Goal: Task Accomplishment & Management: Use online tool/utility

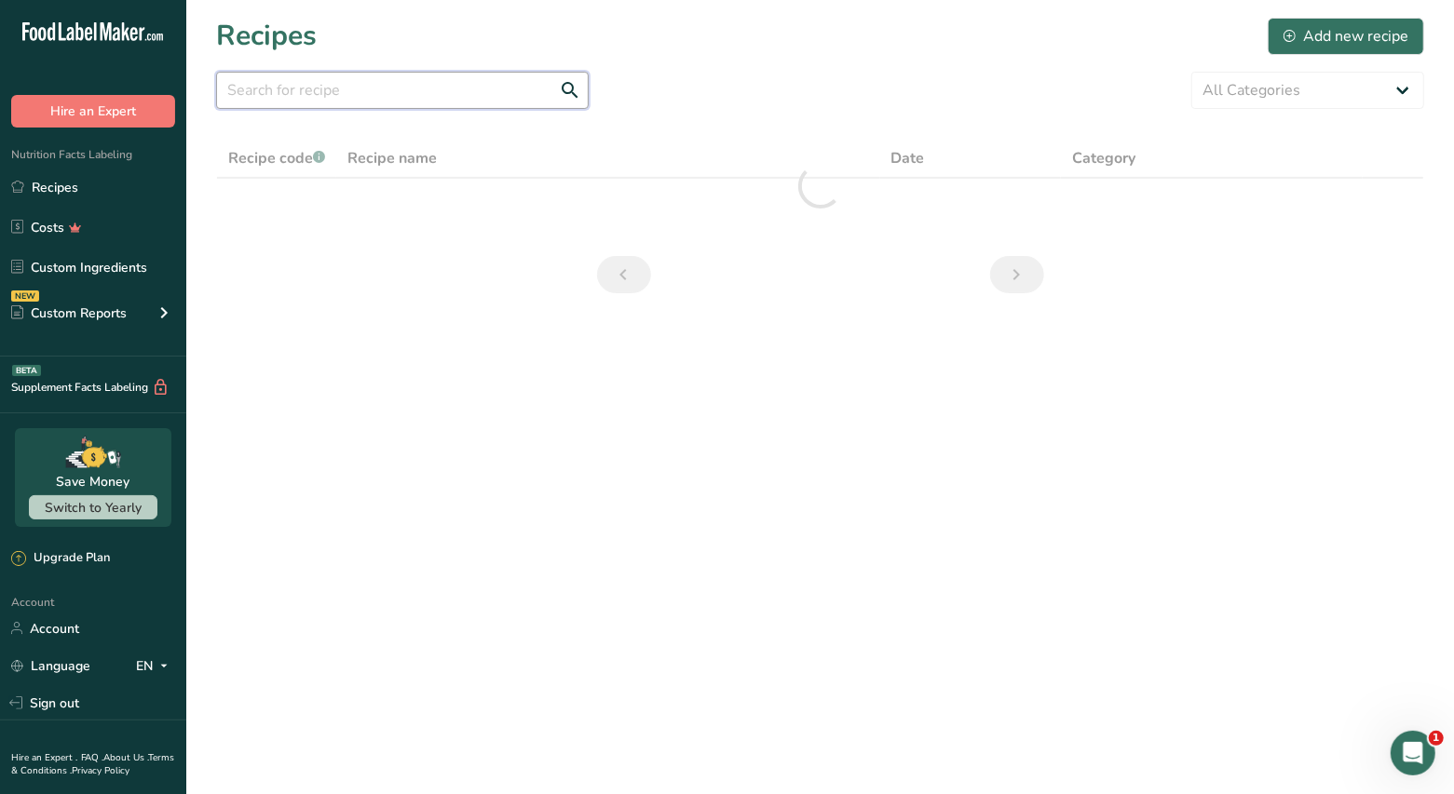
click at [303, 93] on input "text" at bounding box center [402, 90] width 373 height 37
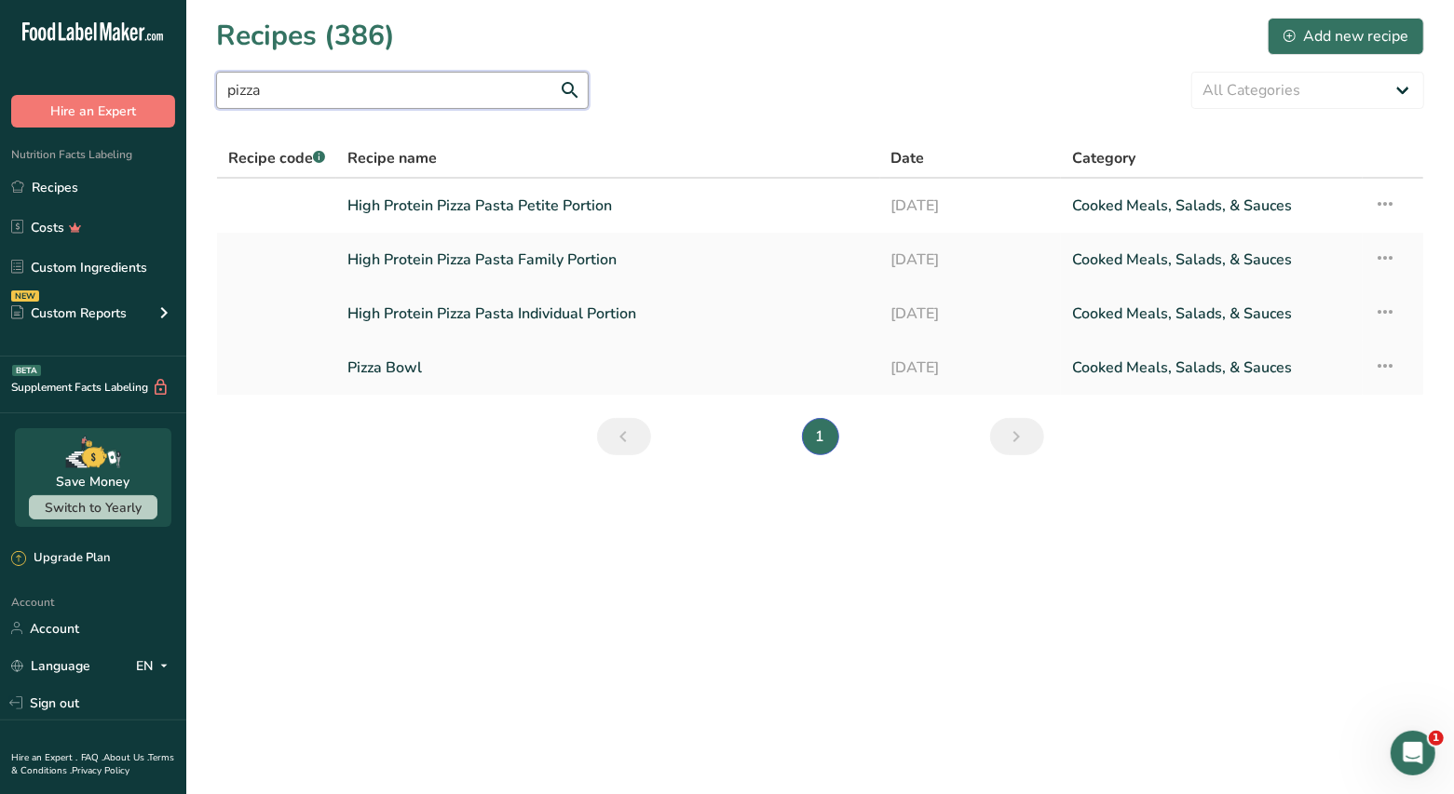
type input "pizza"
click at [618, 319] on link "High Protein Pizza Pasta Individual Portion" at bounding box center [607, 313] width 521 height 39
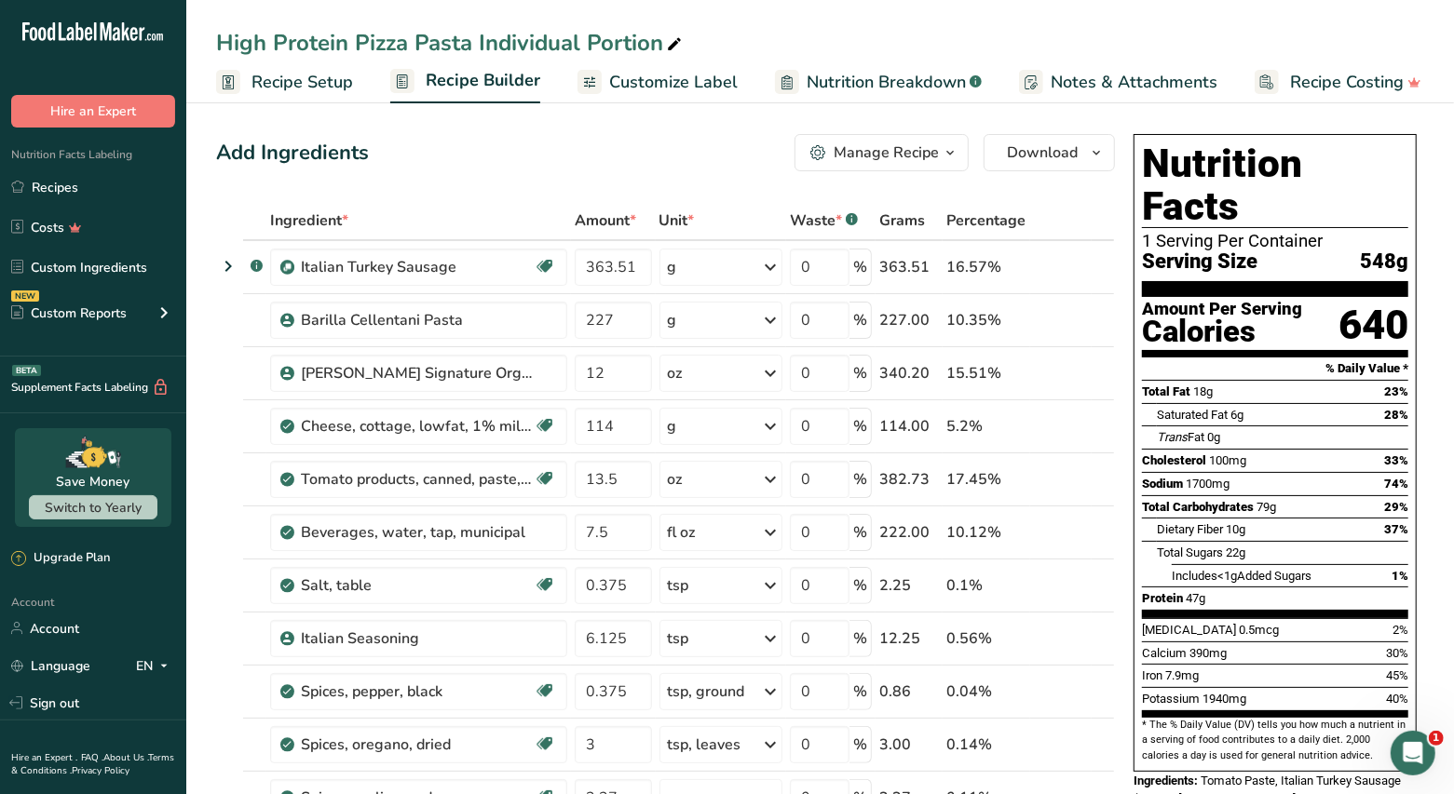
click at [949, 157] on icon "button" at bounding box center [950, 153] width 15 height 23
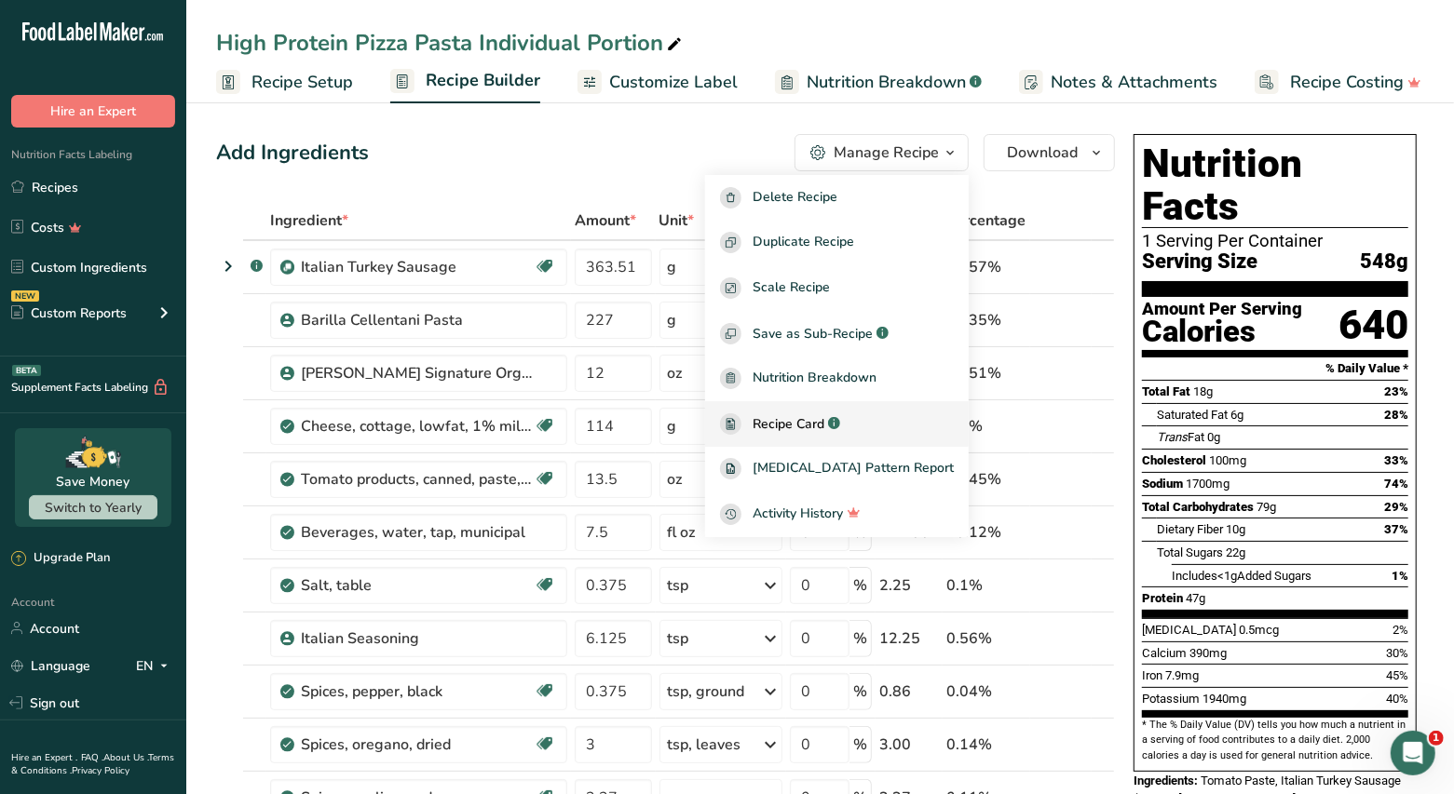
click at [818, 419] on span "Recipe Card" at bounding box center [789, 424] width 72 height 20
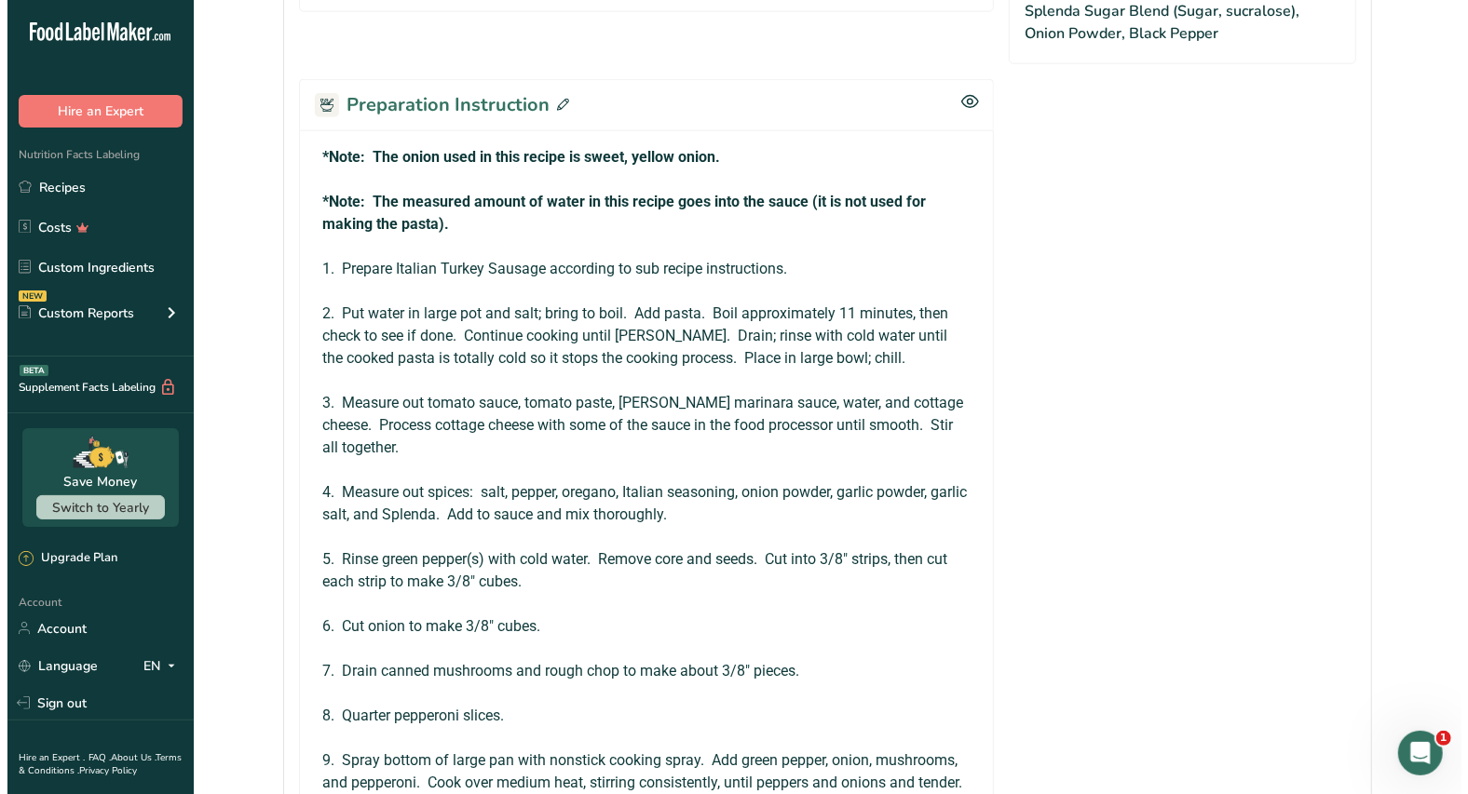
scroll to position [1489, 0]
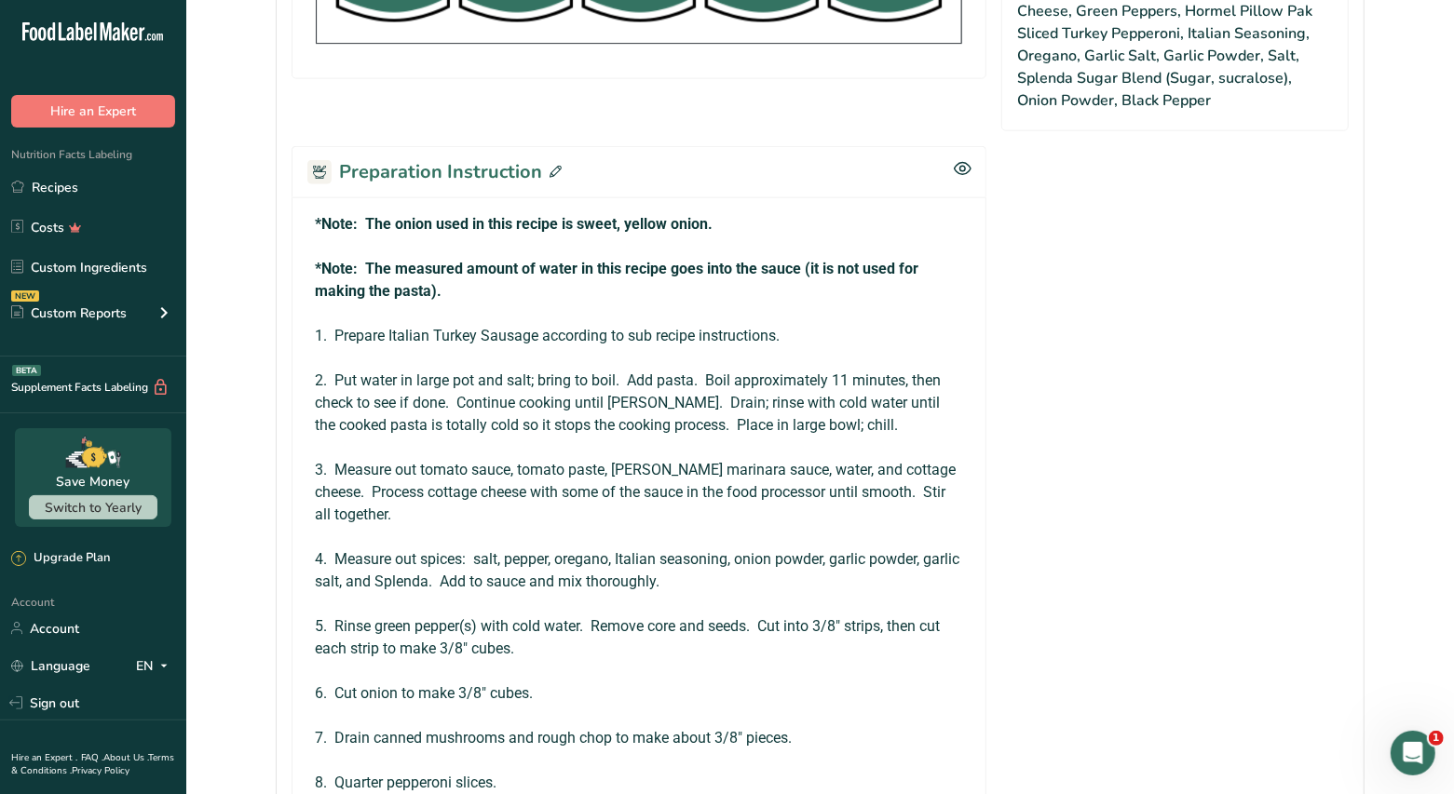
click at [553, 166] on icon at bounding box center [556, 172] width 12 height 12
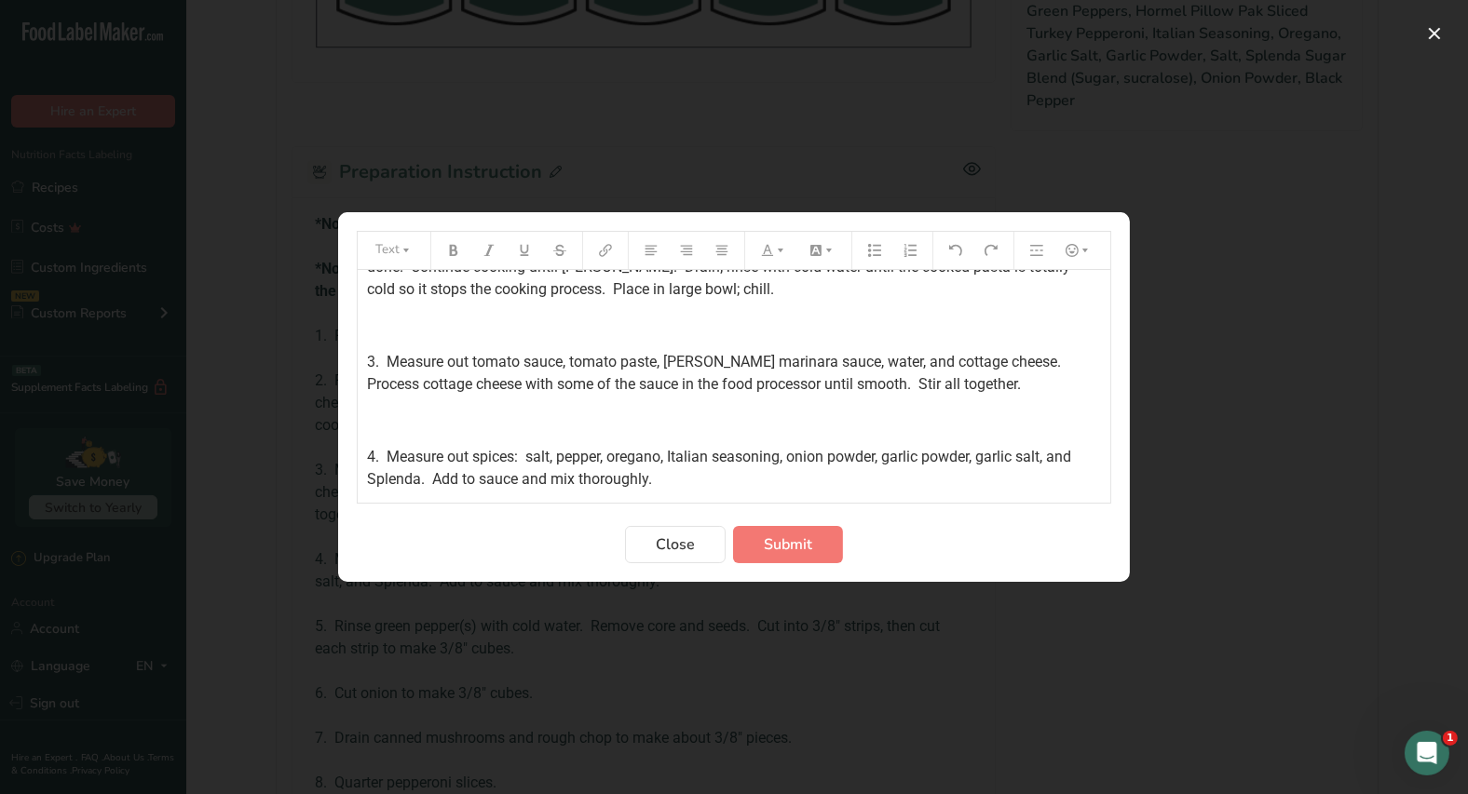
scroll to position [279, 0]
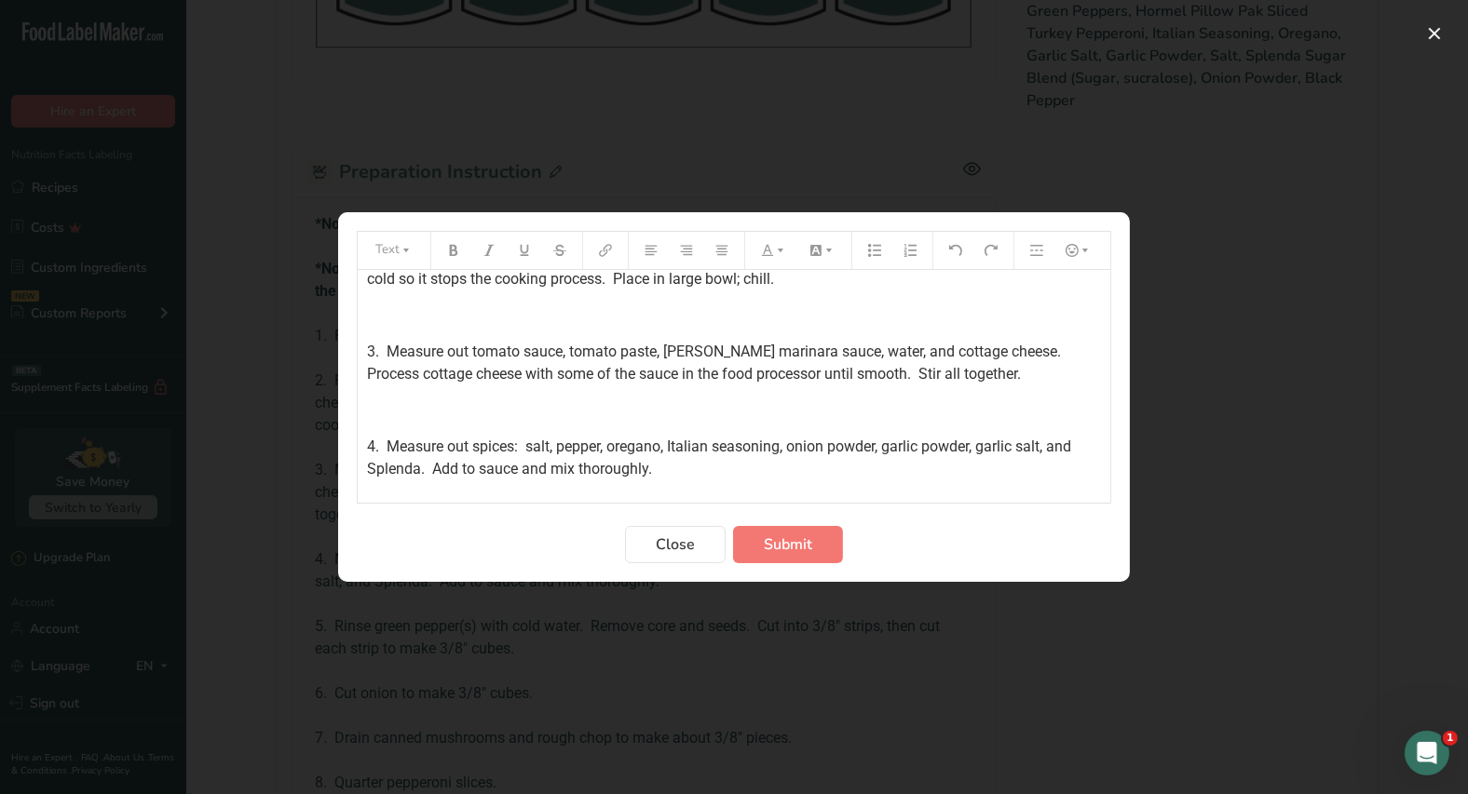
click at [566, 376] on span "3. Measure out tomato sauce, tomato paste, [PERSON_NAME] marinara sauce, water,…" at bounding box center [717, 363] width 701 height 40
drag, startPoint x: 785, startPoint y: 538, endPoint x: 840, endPoint y: 533, distance: 55.2
click at [785, 536] on span "Submit" at bounding box center [788, 545] width 48 height 22
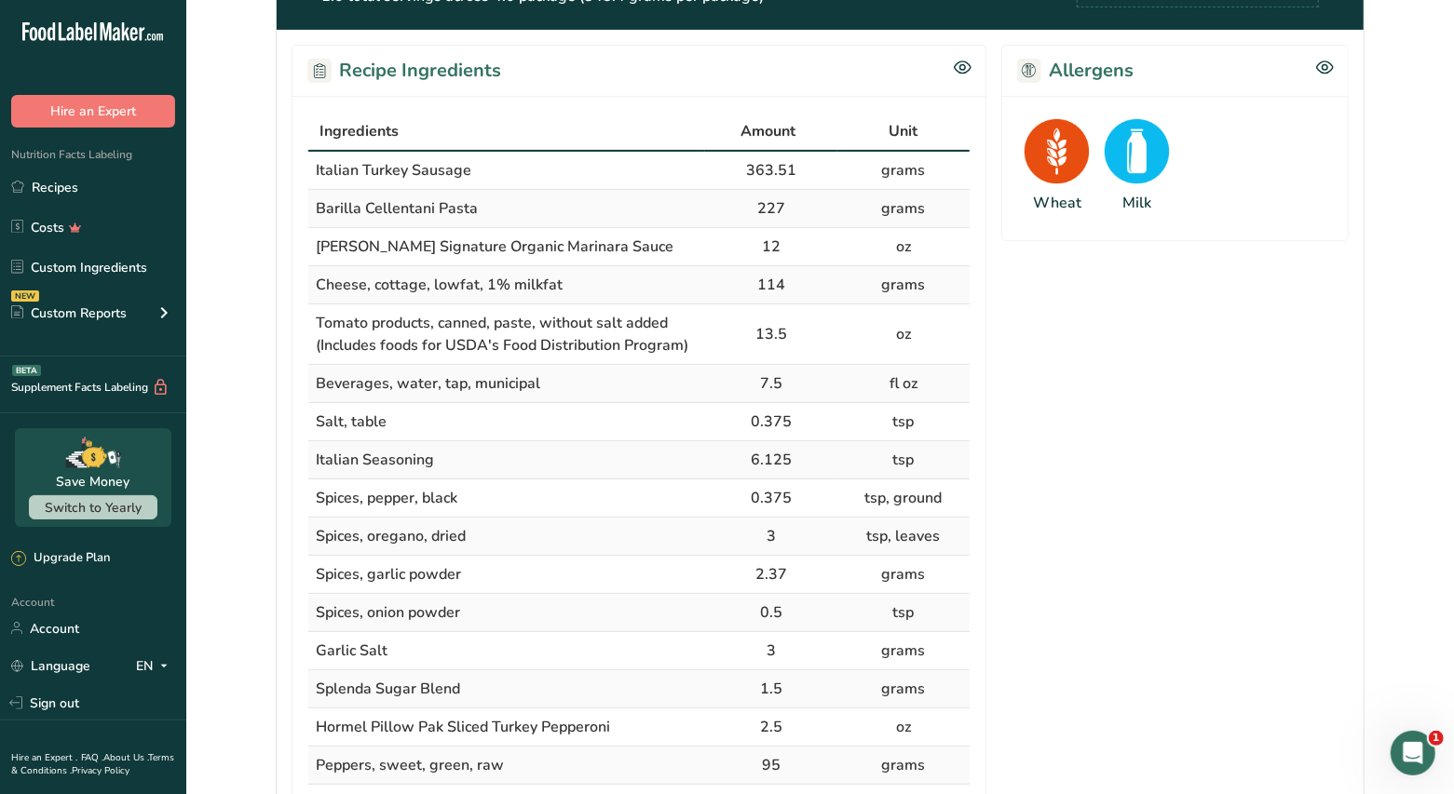
scroll to position [306, 0]
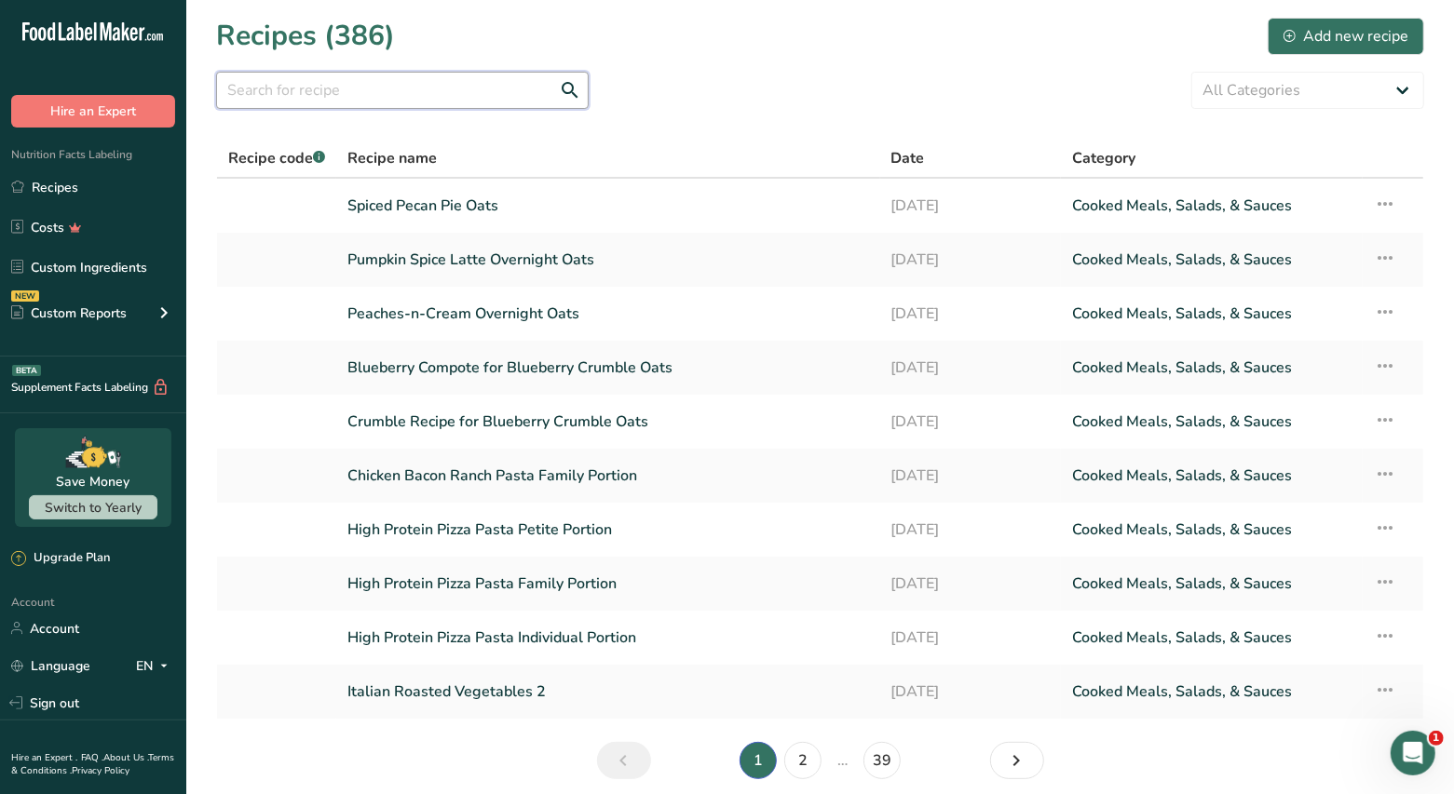
click at [291, 83] on input "text" at bounding box center [402, 90] width 373 height 37
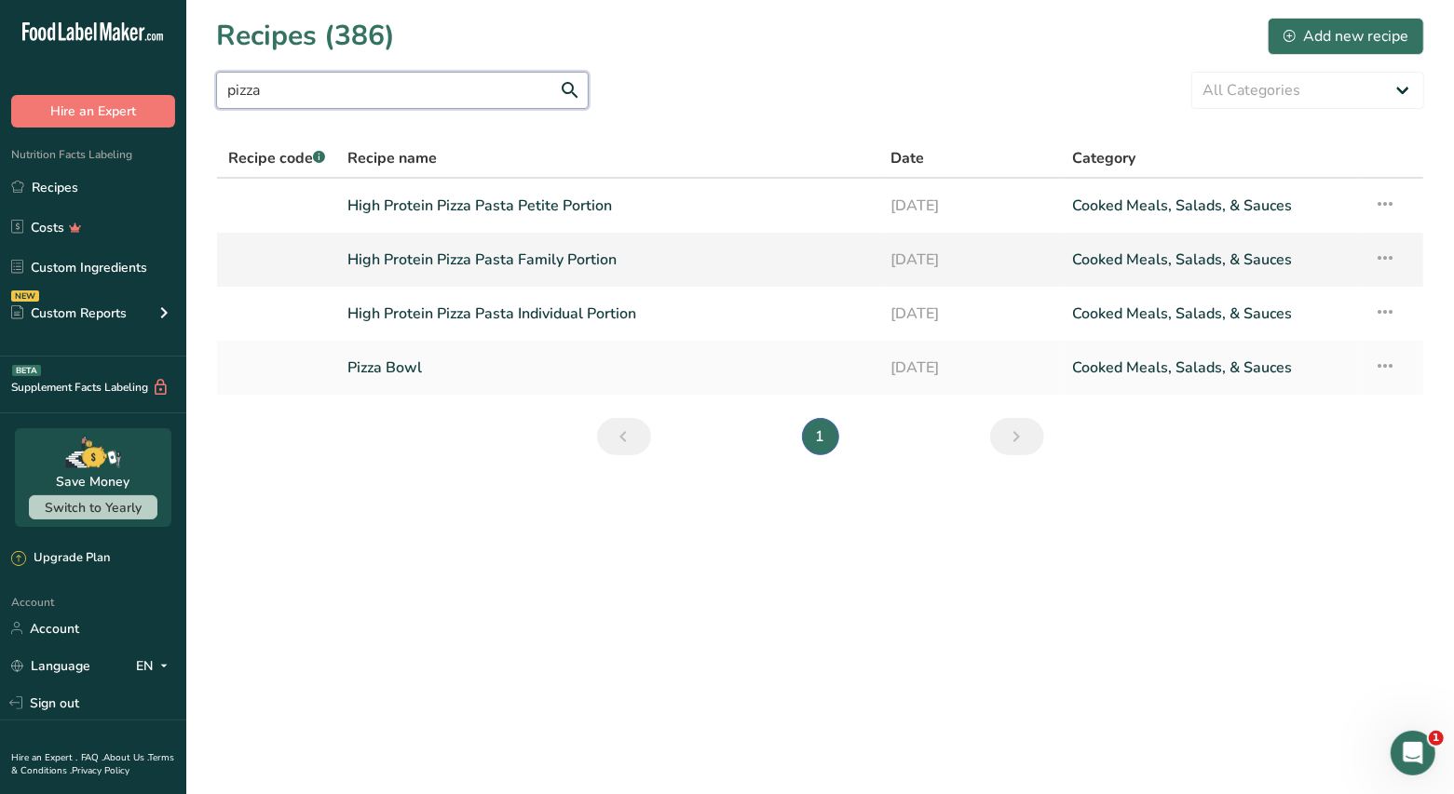
type input "pizza"
click at [555, 269] on link "High Protein Pizza Pasta Family Portion" at bounding box center [607, 259] width 521 height 39
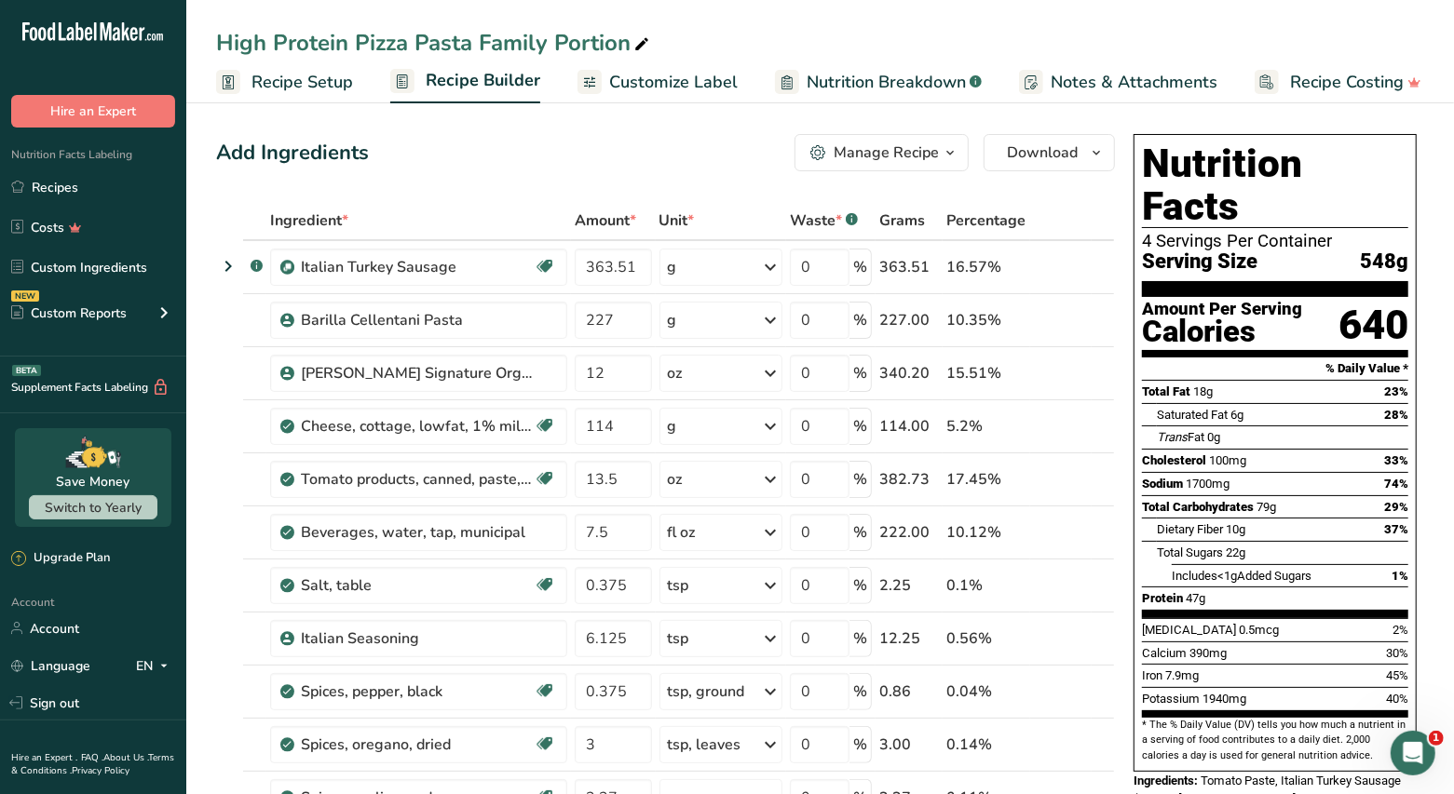
click at [948, 161] on icon "button" at bounding box center [950, 153] width 15 height 23
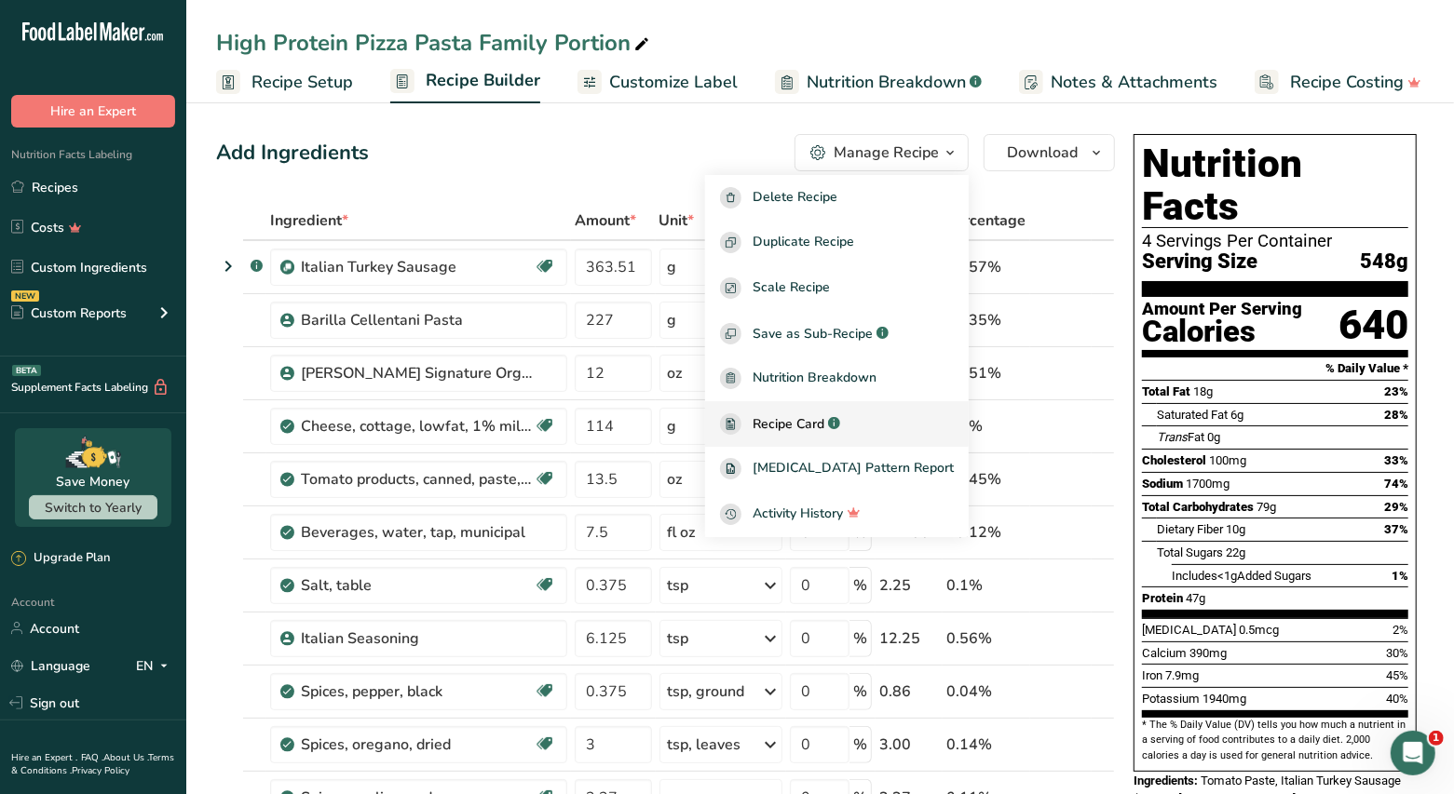
click at [824, 416] on span "Recipe Card" at bounding box center [789, 424] width 72 height 20
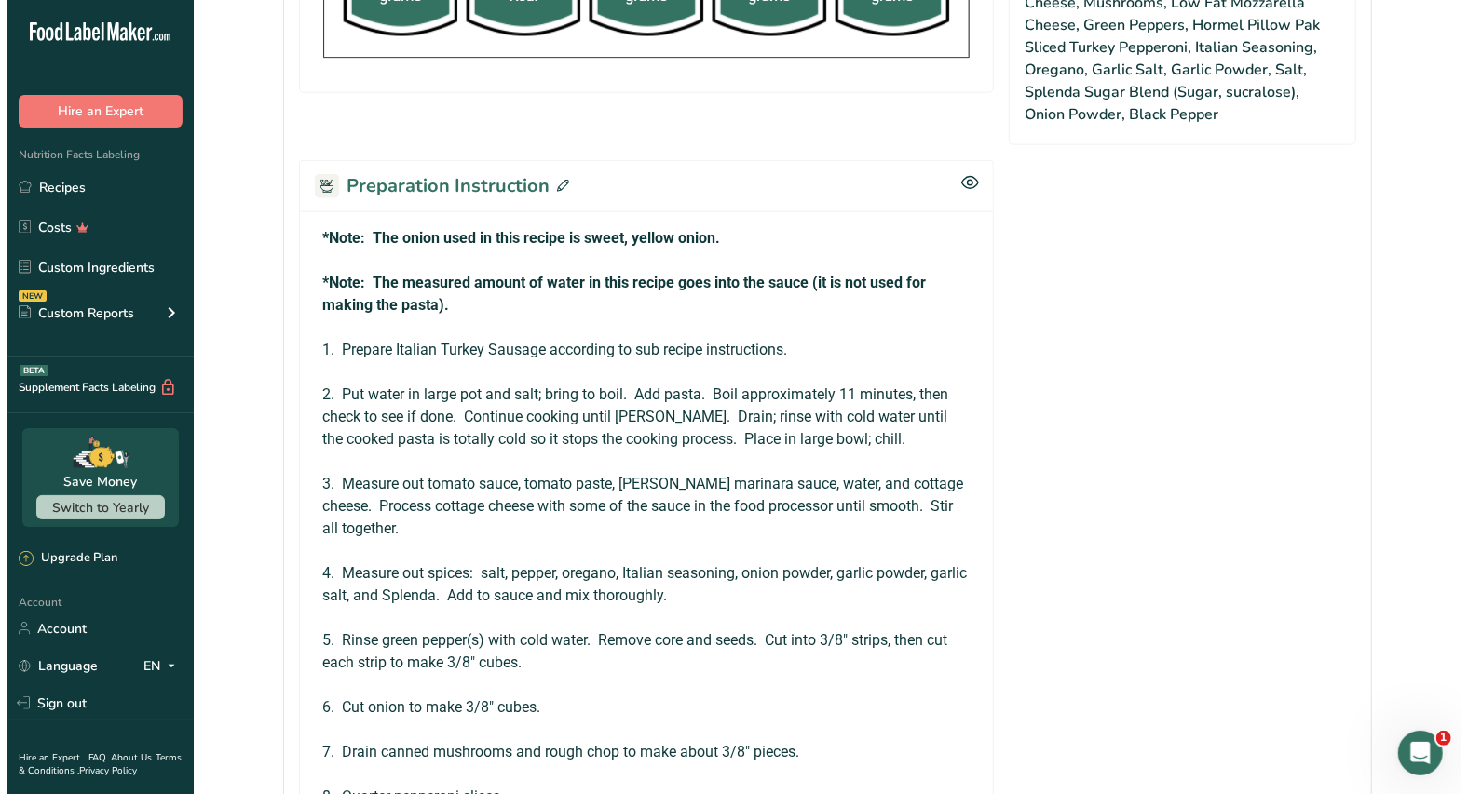
scroll to position [1489, 0]
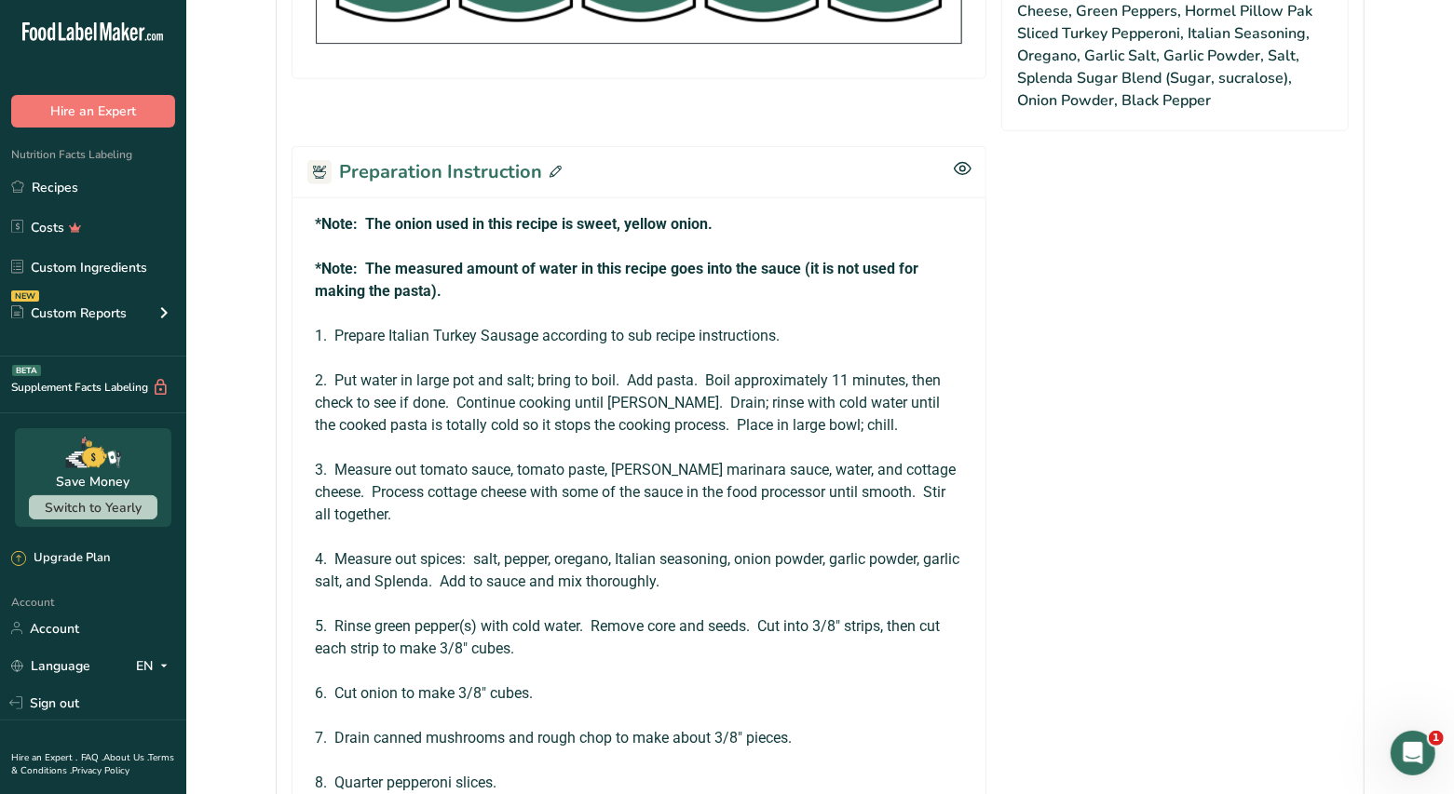
click at [550, 158] on span at bounding box center [552, 172] width 20 height 28
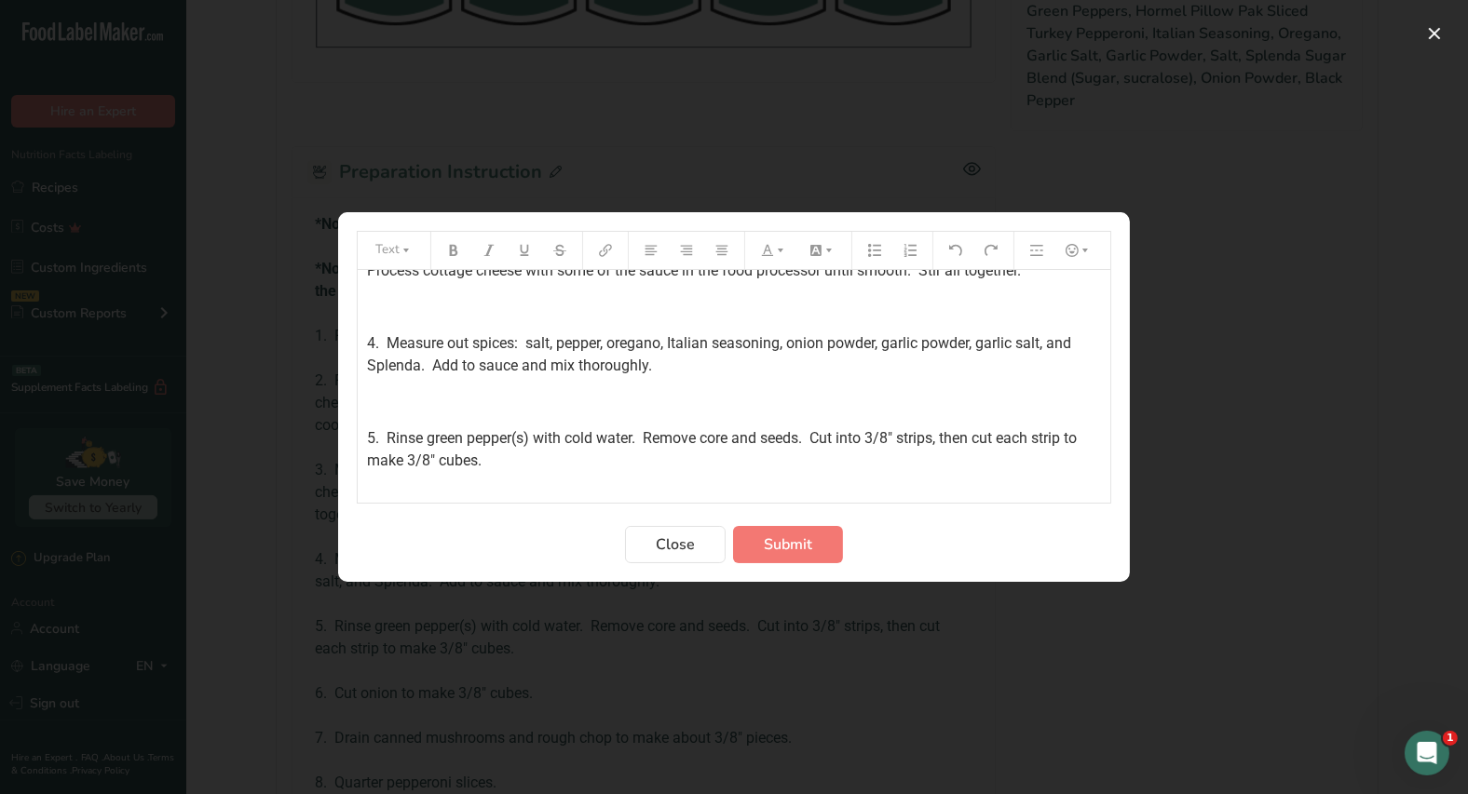
scroll to position [279, 0]
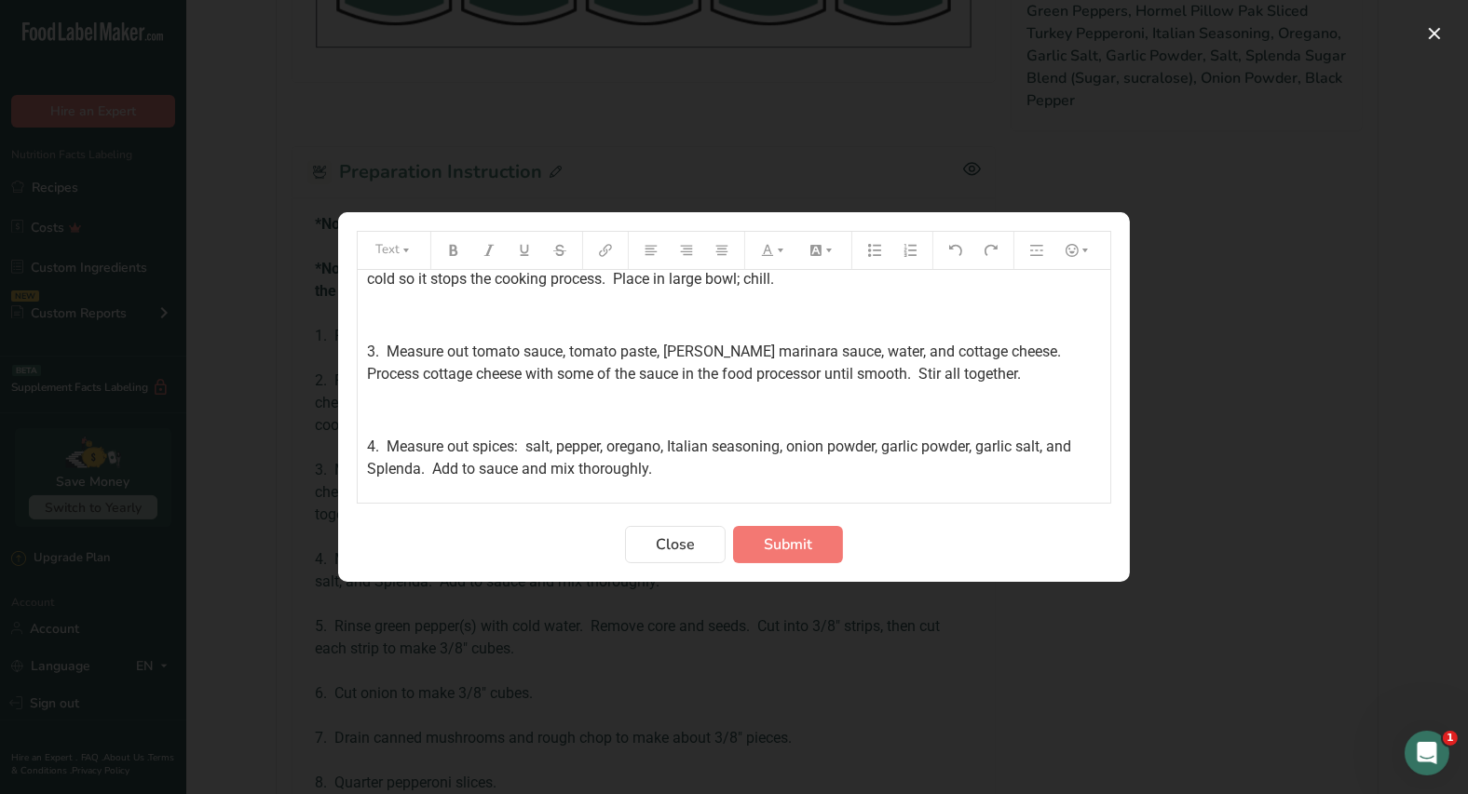
click at [566, 376] on span "3. Measure out tomato sauce, tomato paste, [PERSON_NAME] marinara sauce, water,…" at bounding box center [717, 363] width 701 height 40
click at [774, 550] on span "Submit" at bounding box center [788, 545] width 48 height 22
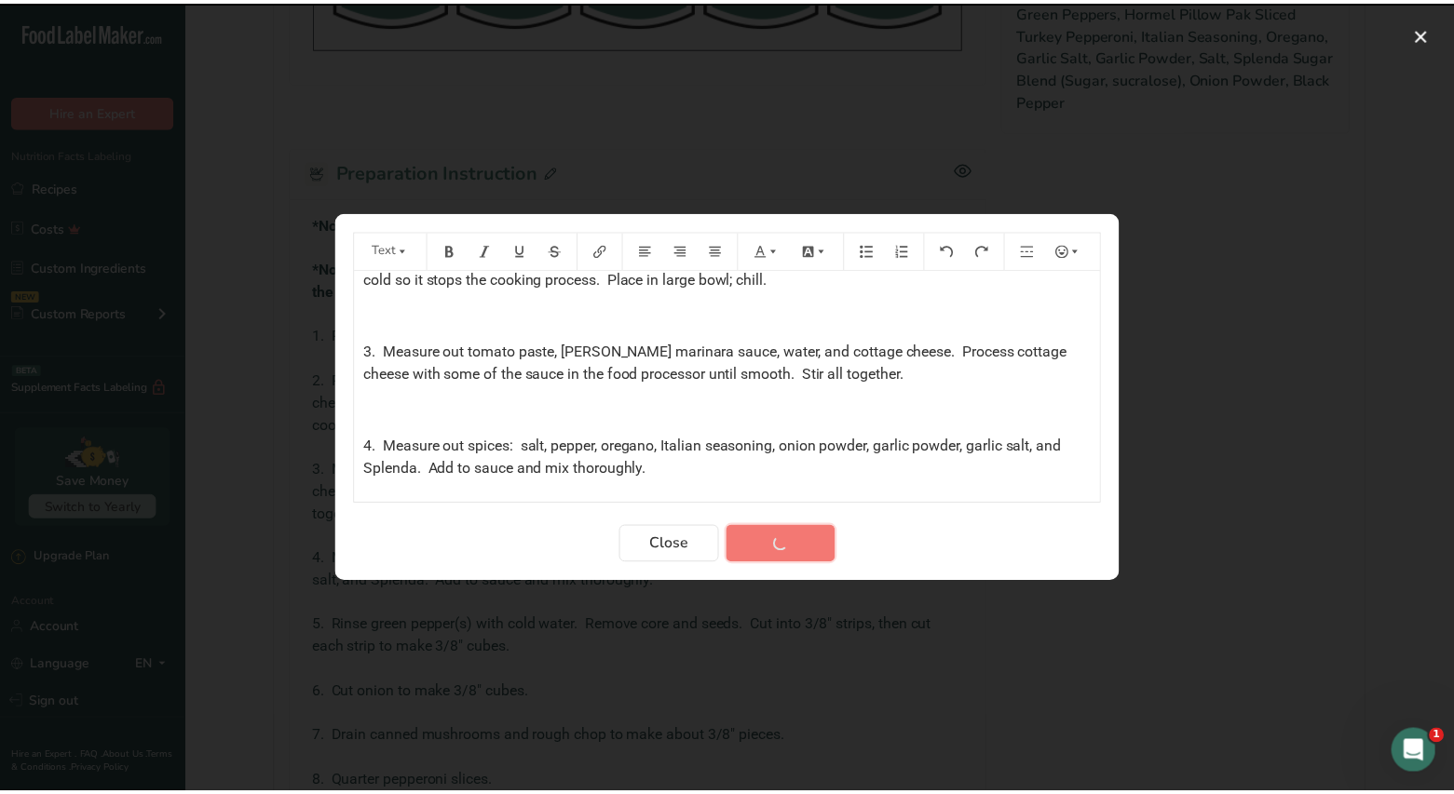
scroll to position [1703, 0]
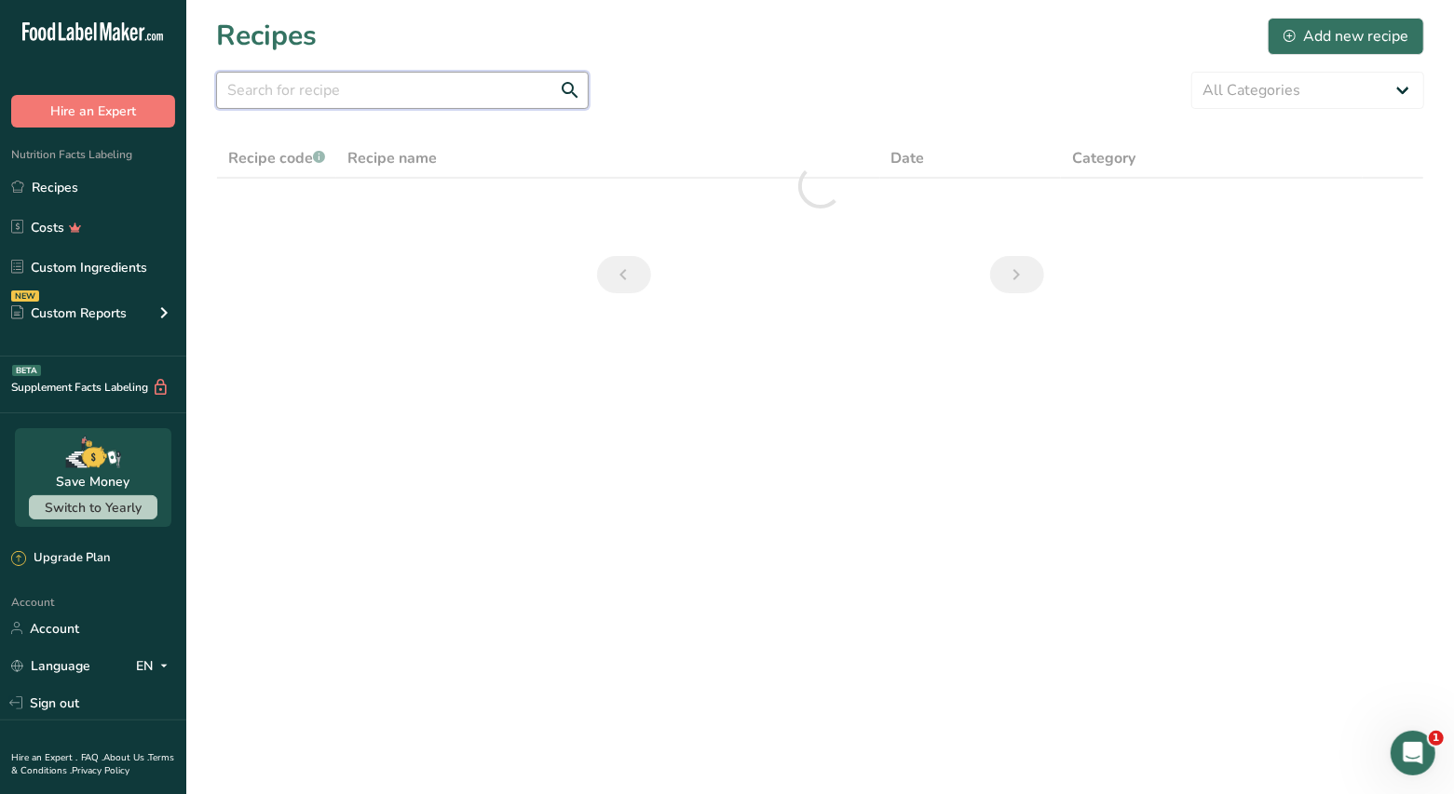
click at [336, 92] on input "text" at bounding box center [402, 90] width 373 height 37
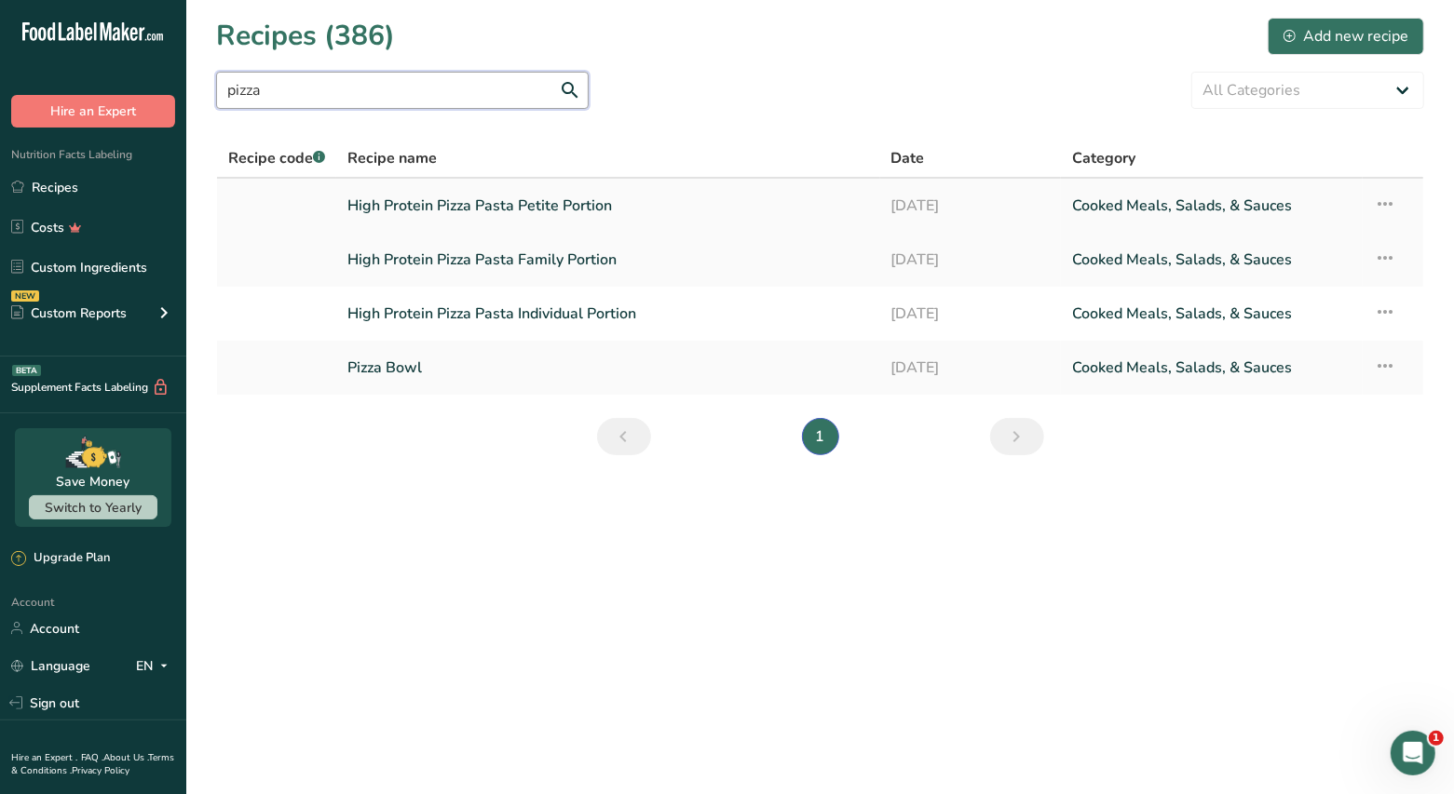
type input "pizza"
click at [593, 206] on link "High Protein Pizza Pasta Petite Portion" at bounding box center [607, 205] width 521 height 39
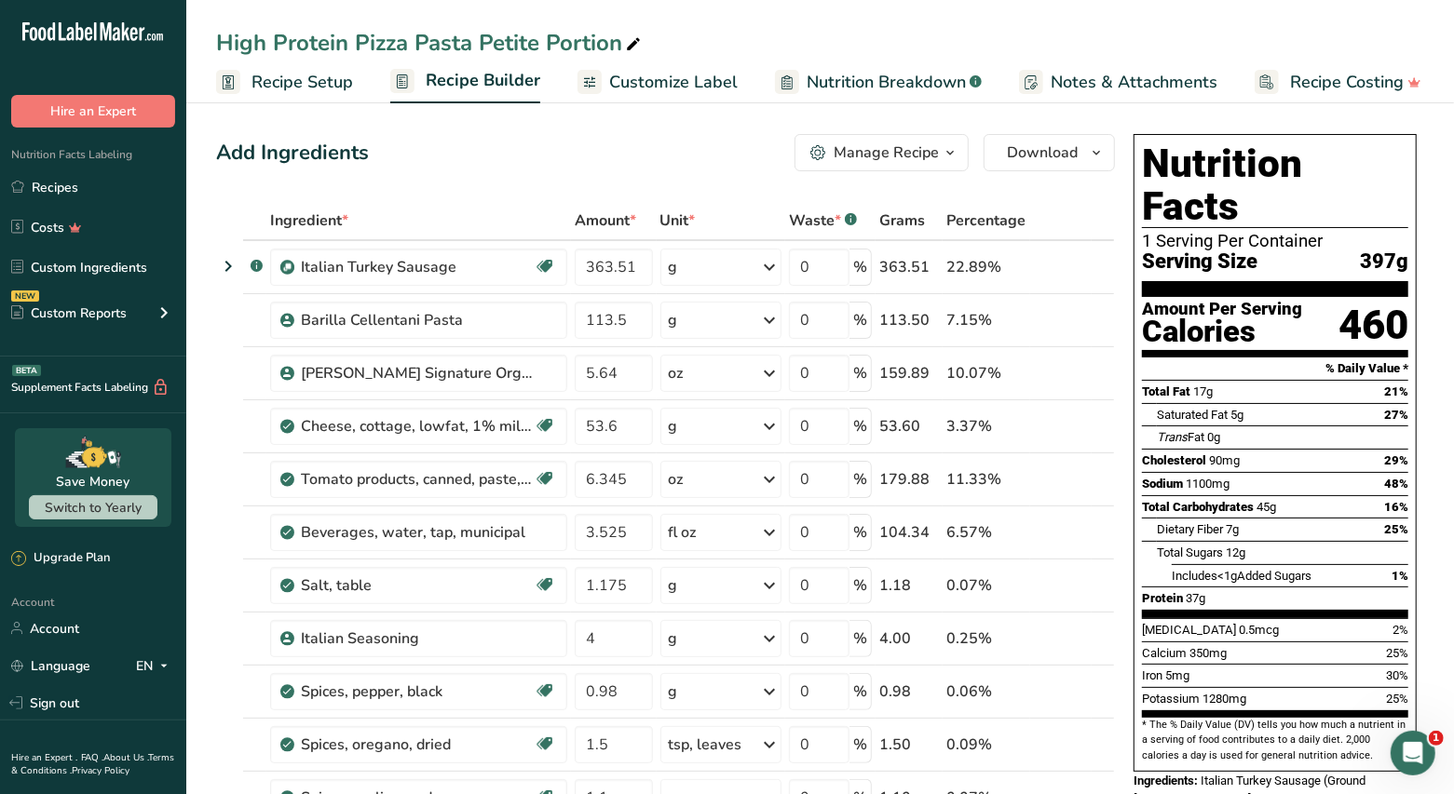
click at [954, 156] on icon "button" at bounding box center [950, 153] width 15 height 23
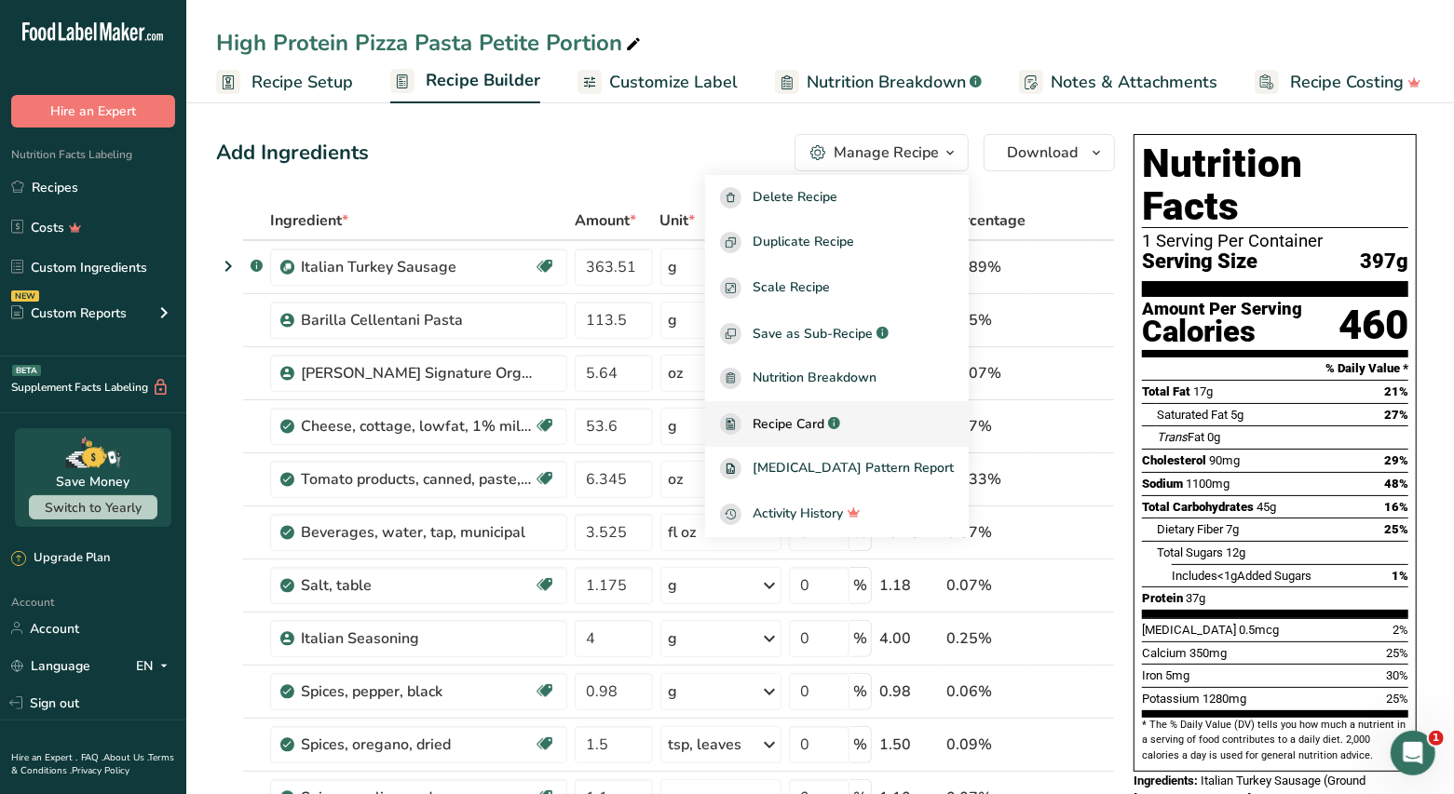
drag, startPoint x: 811, startPoint y: 432, endPoint x: 814, endPoint y: 419, distance: 13.3
click at [811, 432] on span "Recipe Card" at bounding box center [789, 424] width 72 height 20
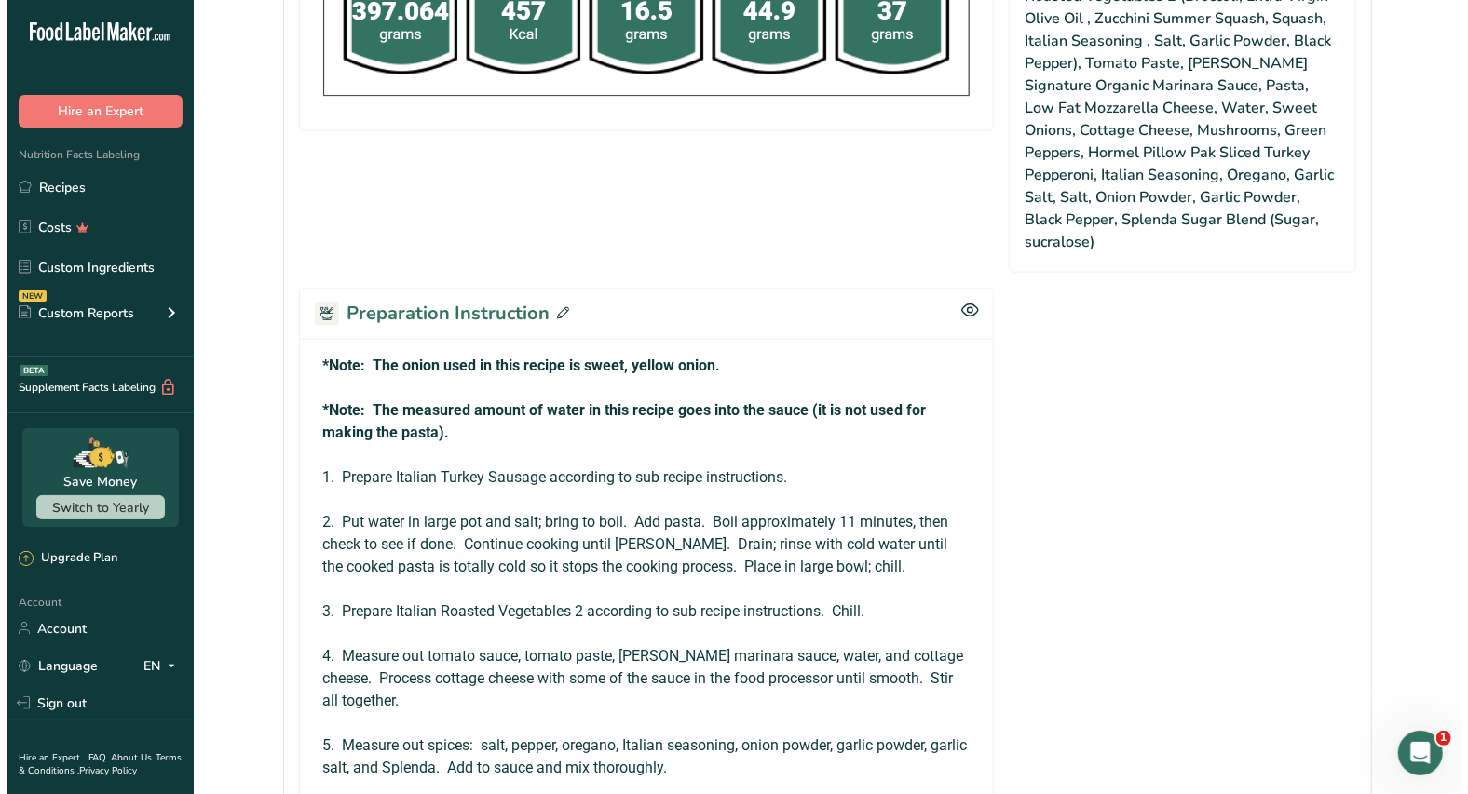
scroll to position [1489, 0]
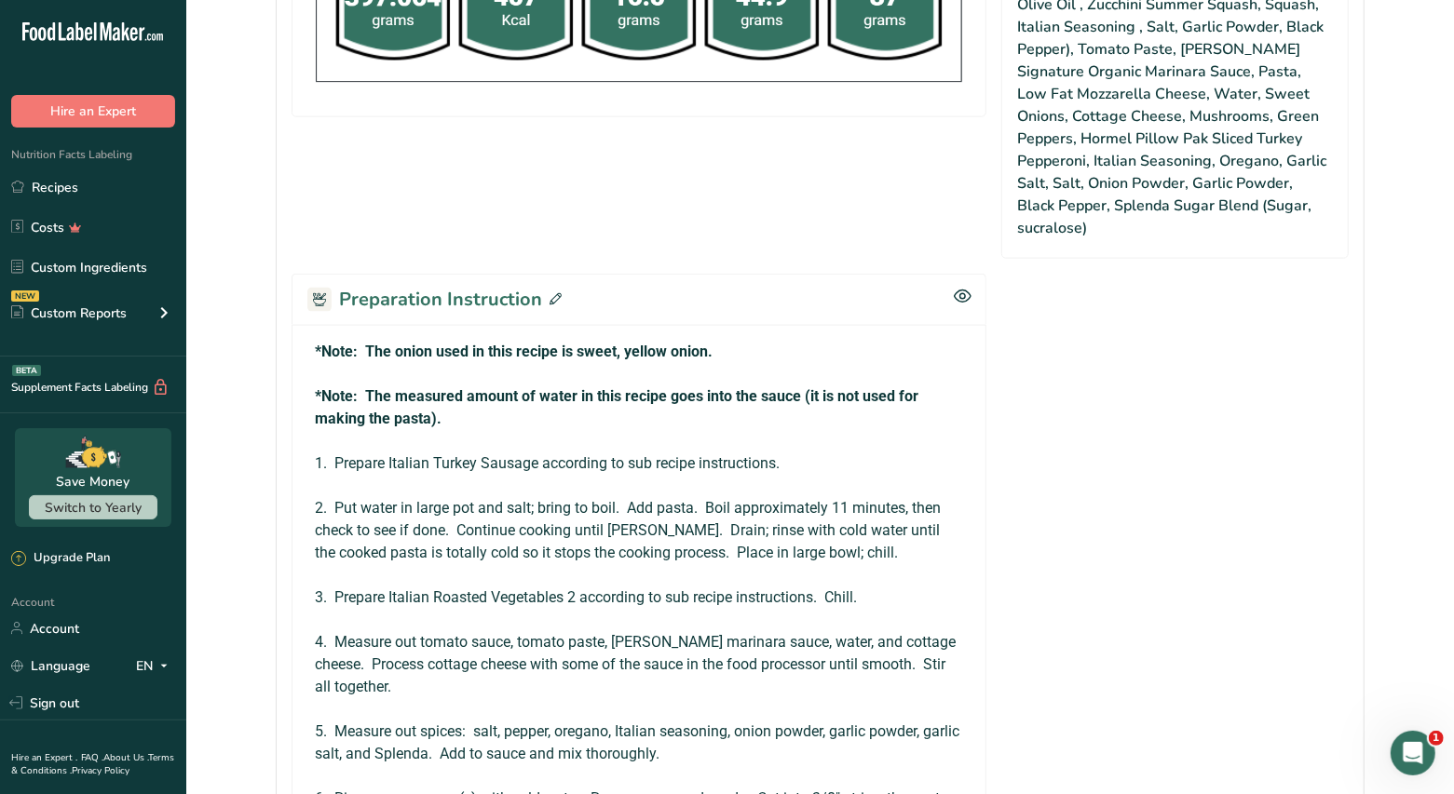
click at [550, 293] on icon at bounding box center [556, 299] width 12 height 12
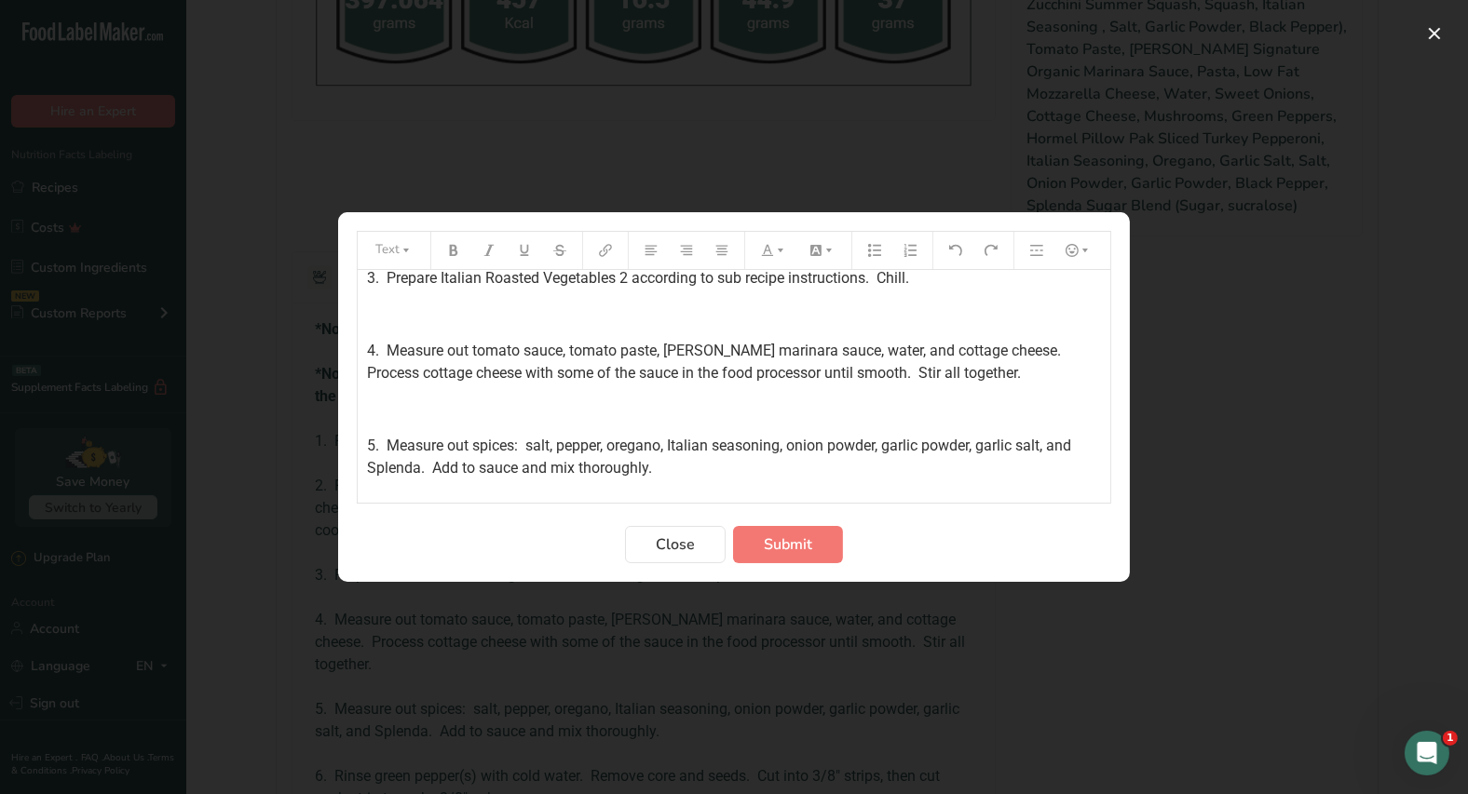
scroll to position [372, 0]
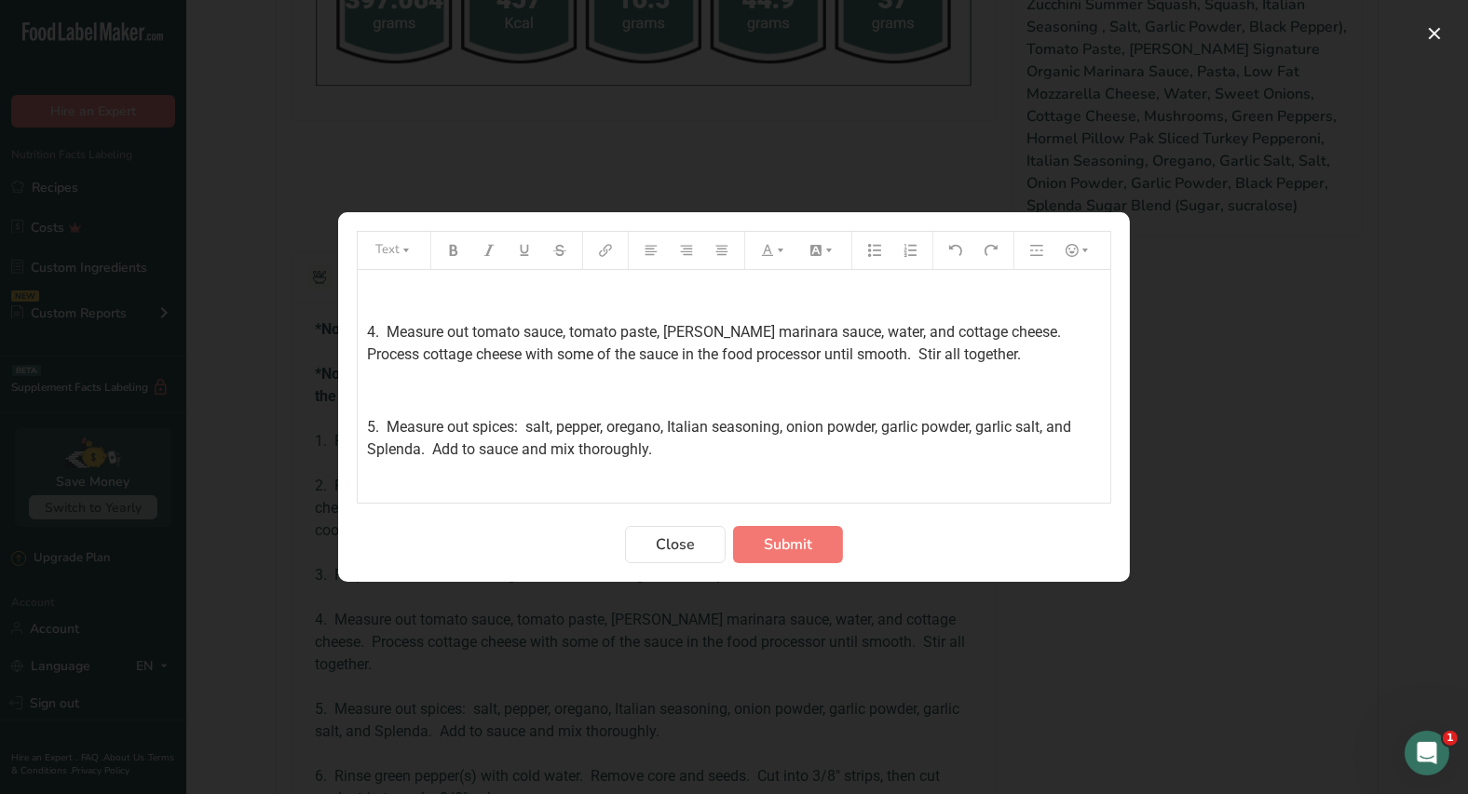
click at [565, 353] on span "4. Measure out tomato sauce, tomato paste, [PERSON_NAME] marinara sauce, water,…" at bounding box center [717, 343] width 701 height 40
click at [810, 551] on span "Submit" at bounding box center [788, 545] width 48 height 22
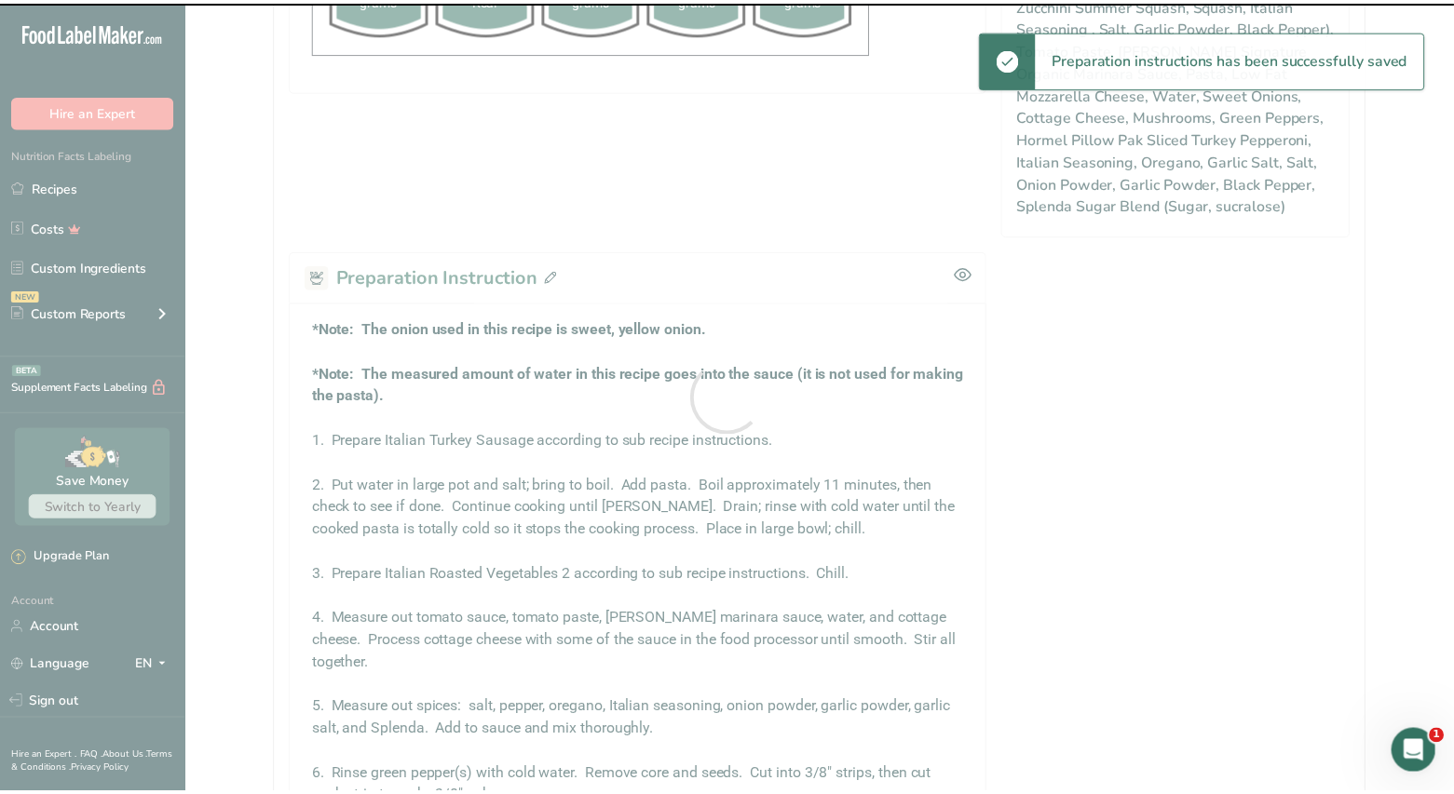
scroll to position [1703, 0]
